Goal: Transaction & Acquisition: Obtain resource

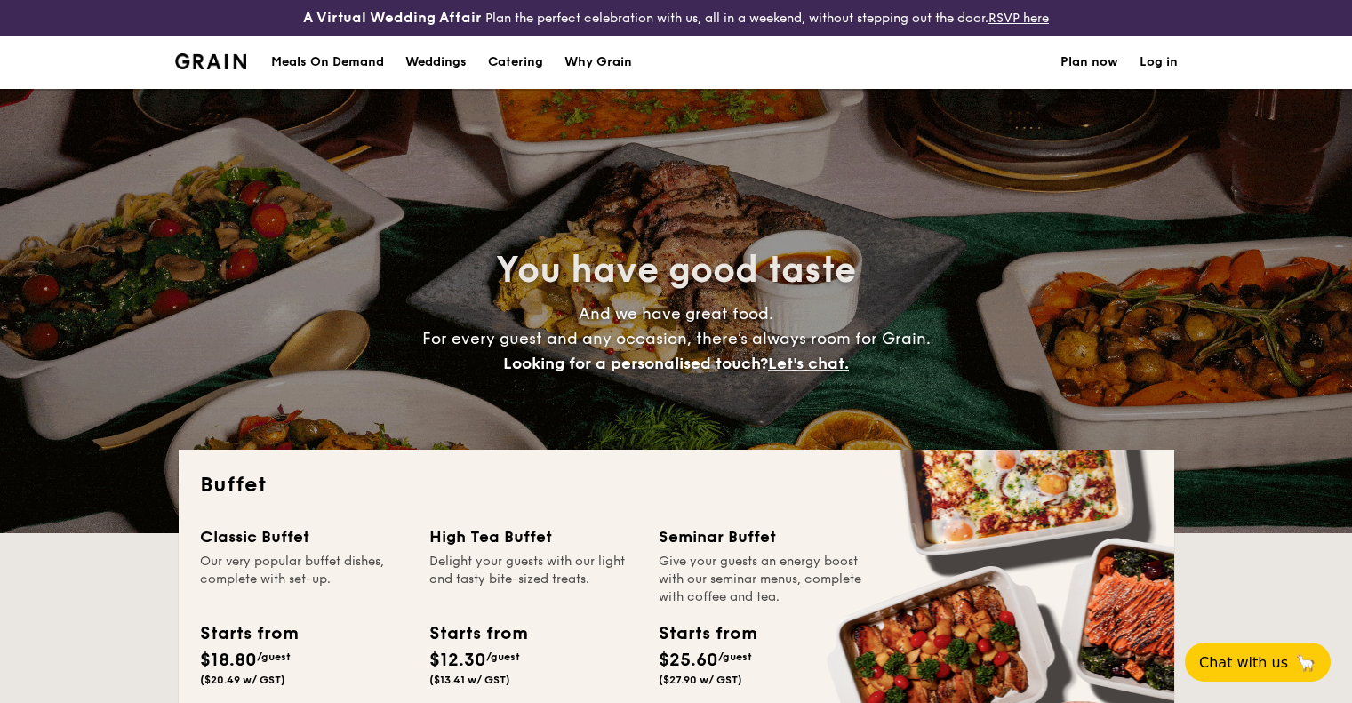
select select
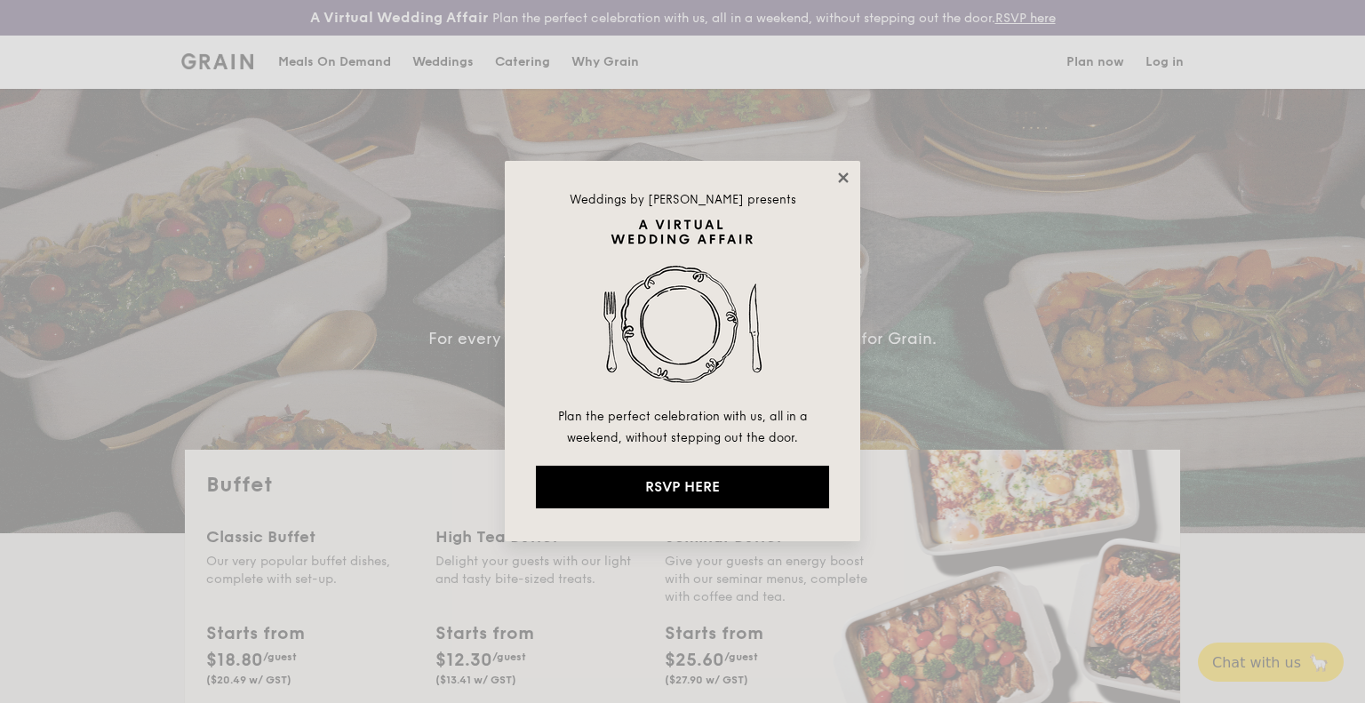
click at [844, 177] on icon at bounding box center [843, 177] width 10 height 10
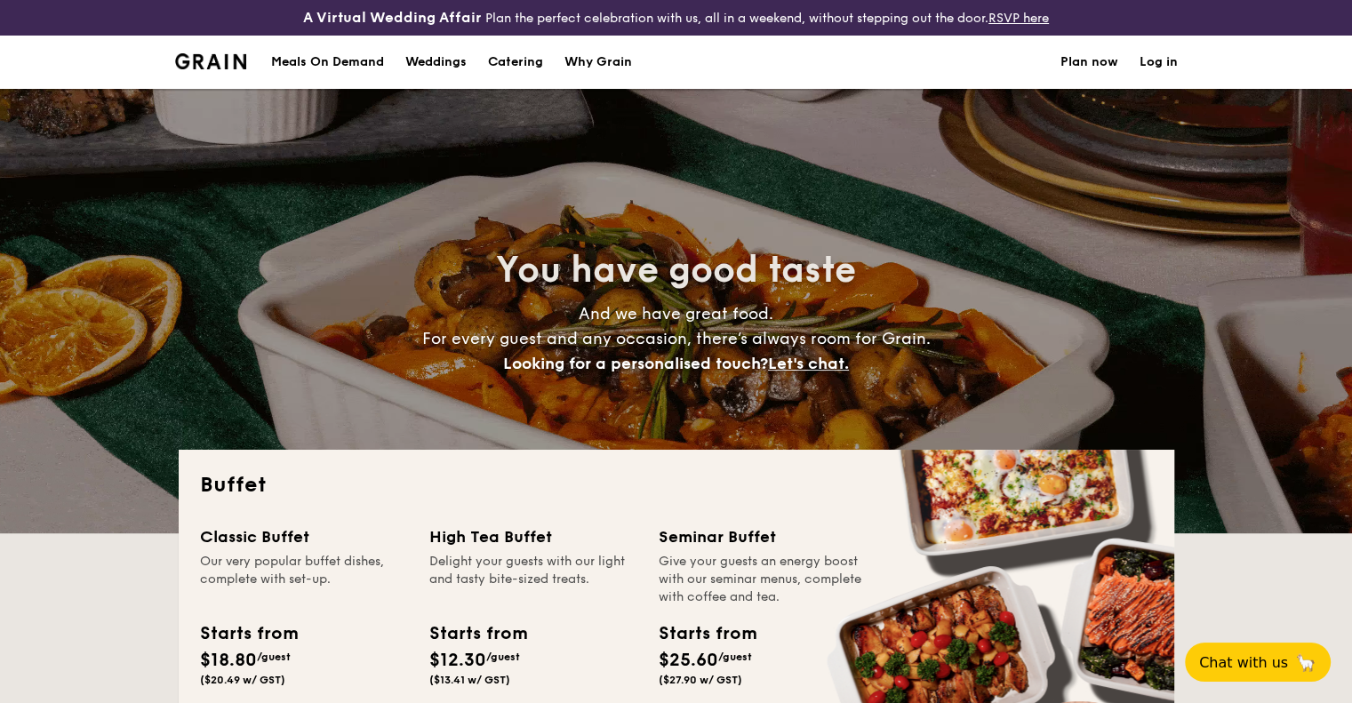
scroll to position [267, 0]
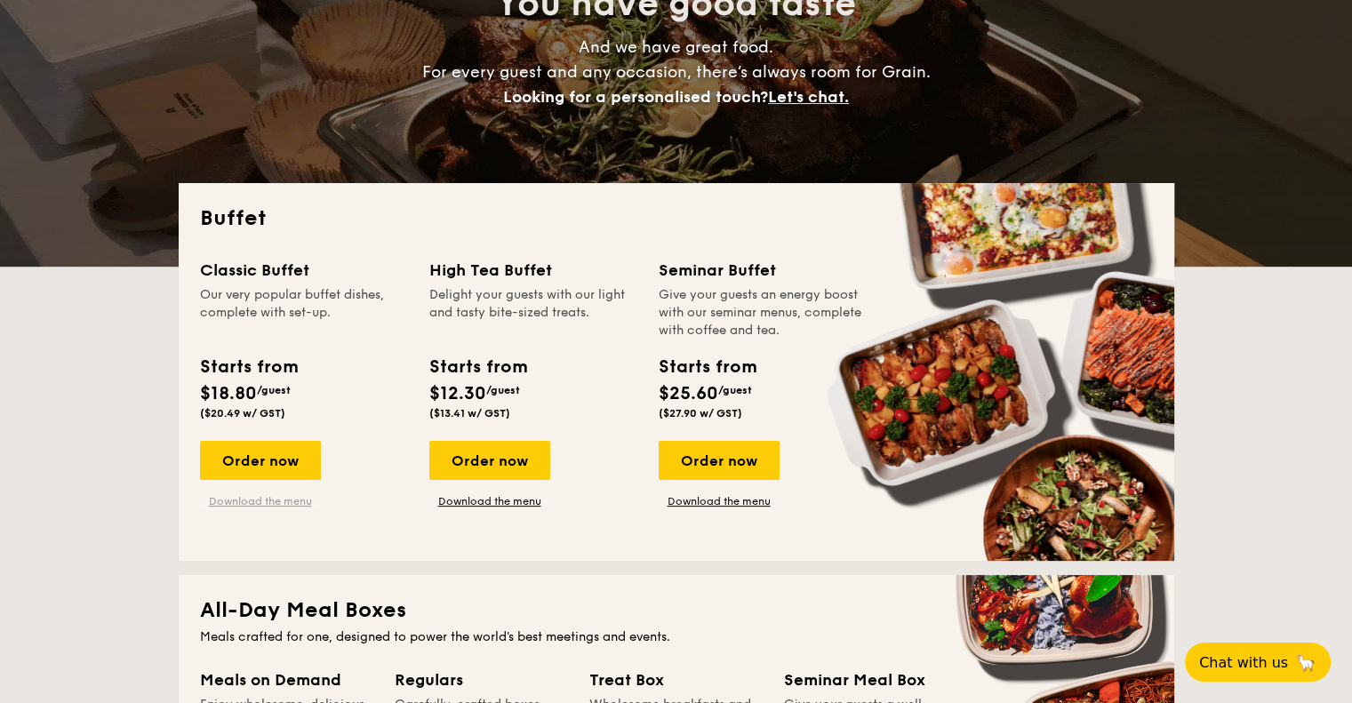
click at [287, 495] on link "Download the menu" at bounding box center [260, 501] width 121 height 14
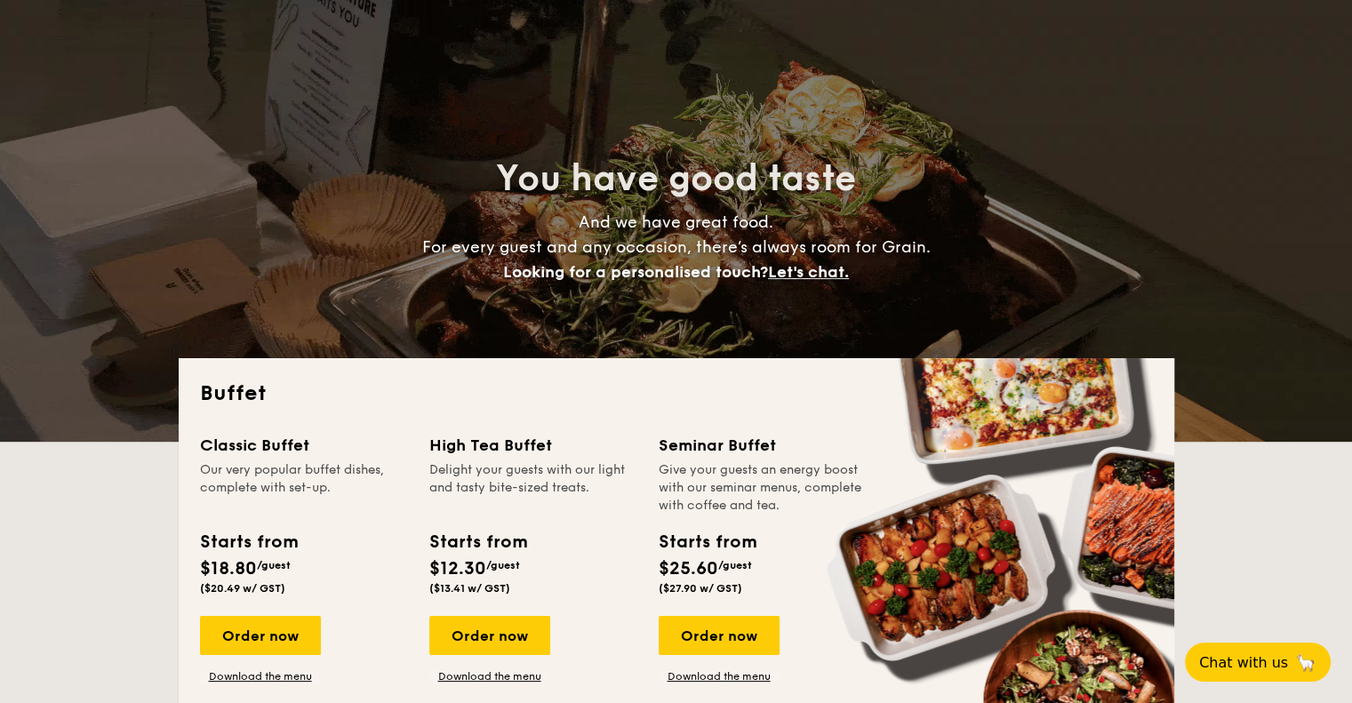
scroll to position [0, 0]
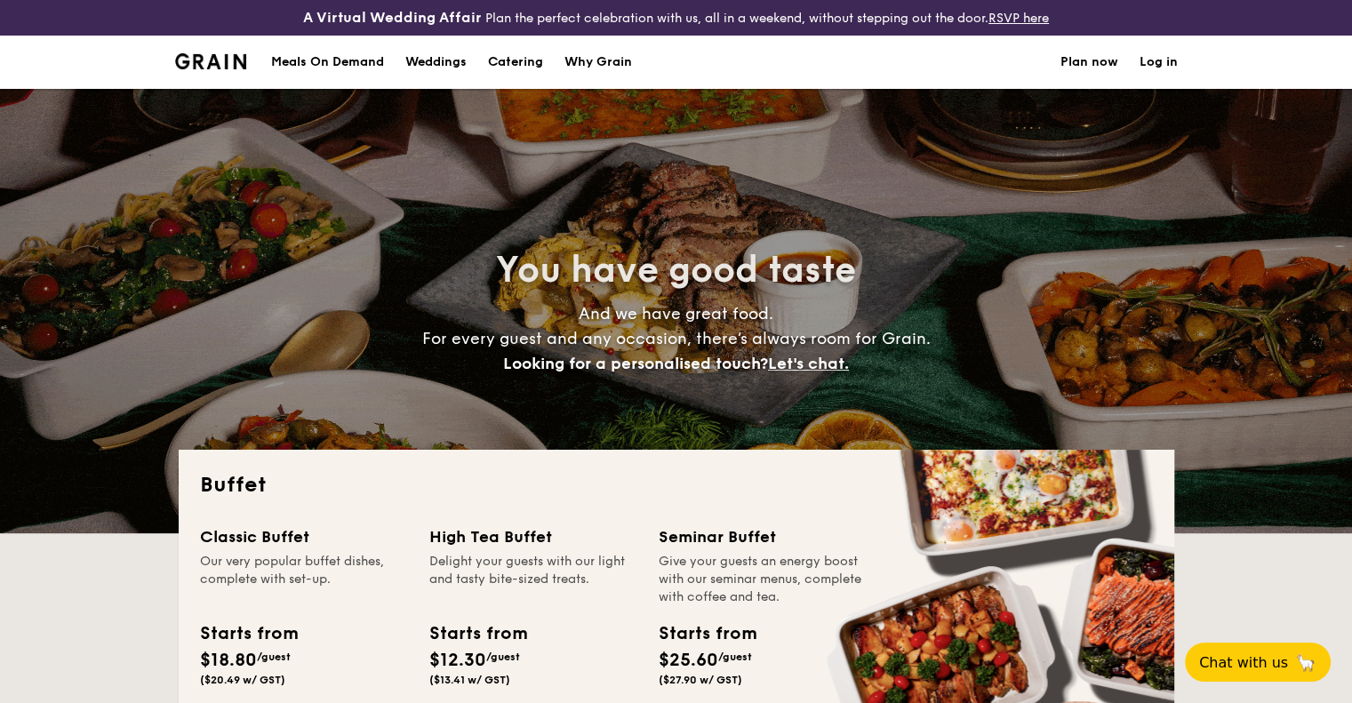
click at [231, 53] on img at bounding box center [211, 61] width 72 height 16
select select
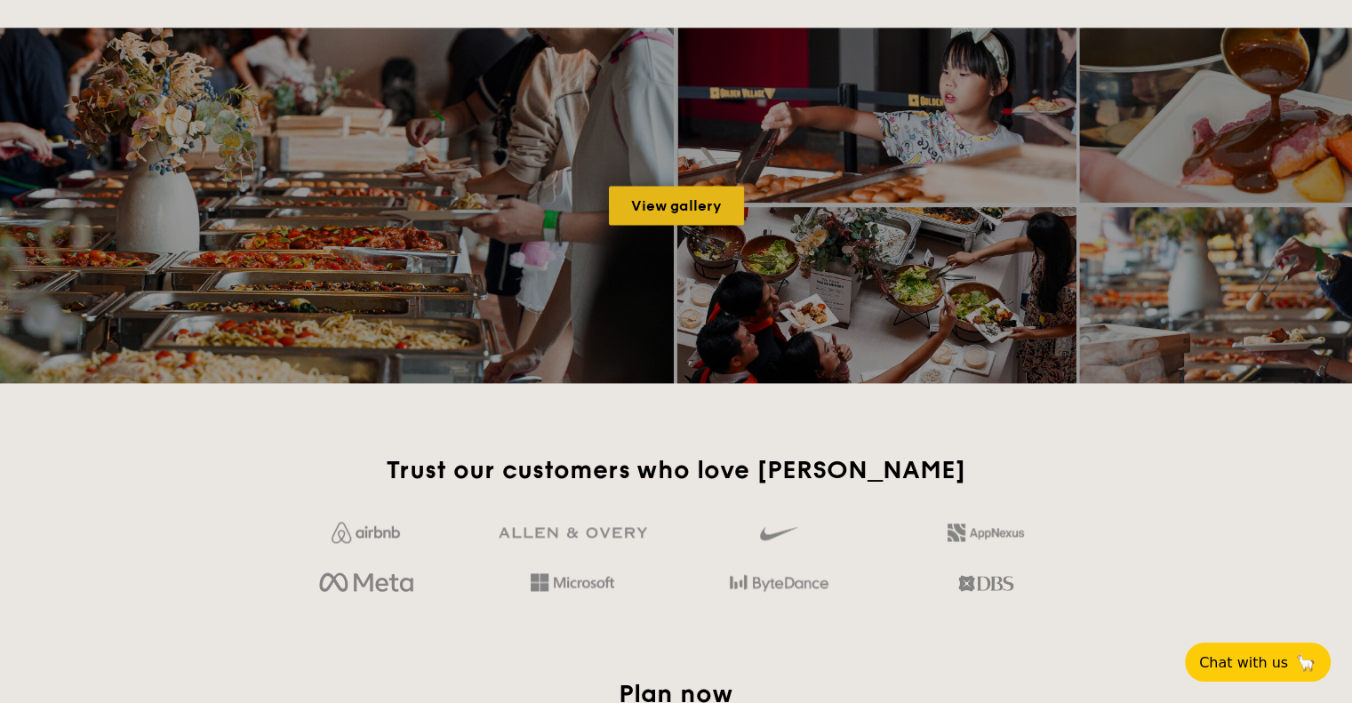
scroll to position [2400, 0]
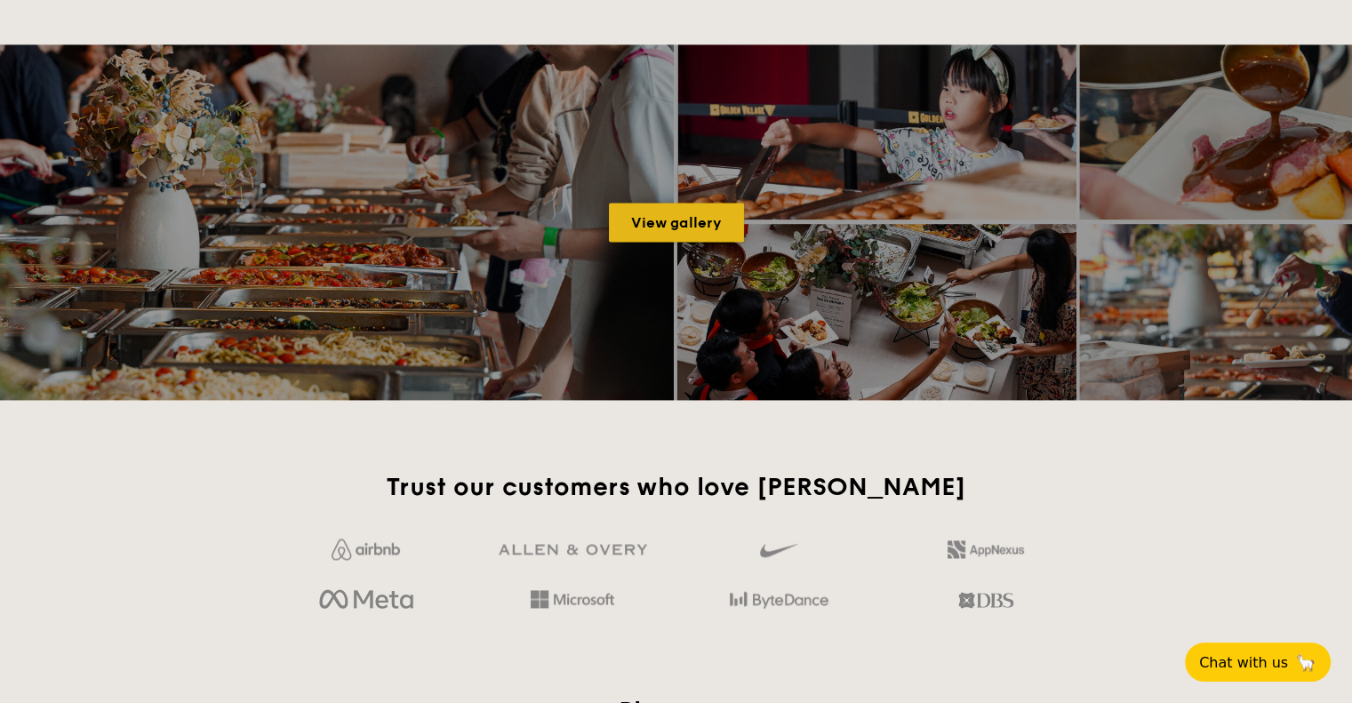
click at [669, 218] on link "View gallery" at bounding box center [676, 222] width 135 height 39
